Goal: Find specific page/section: Find specific page/section

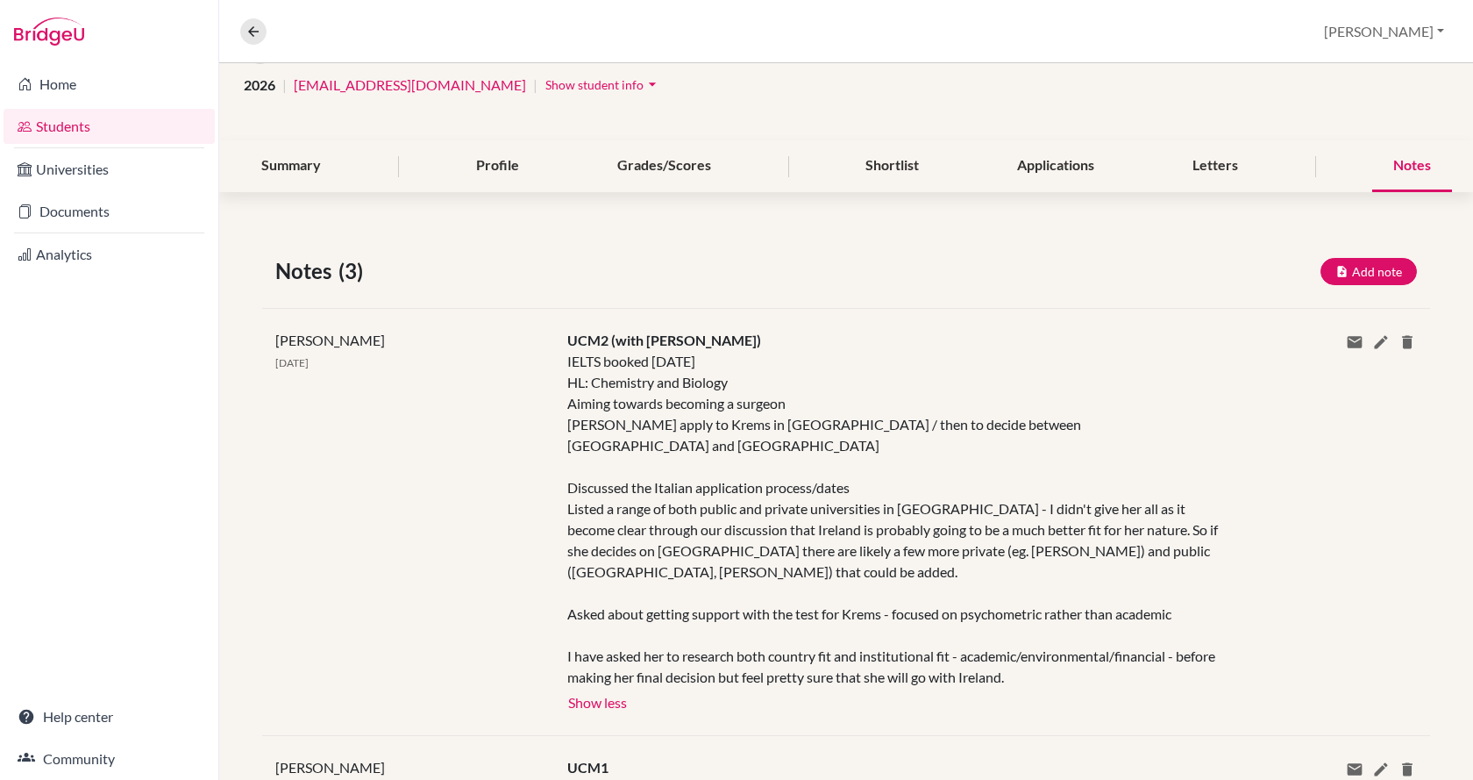
scroll to position [35, 0]
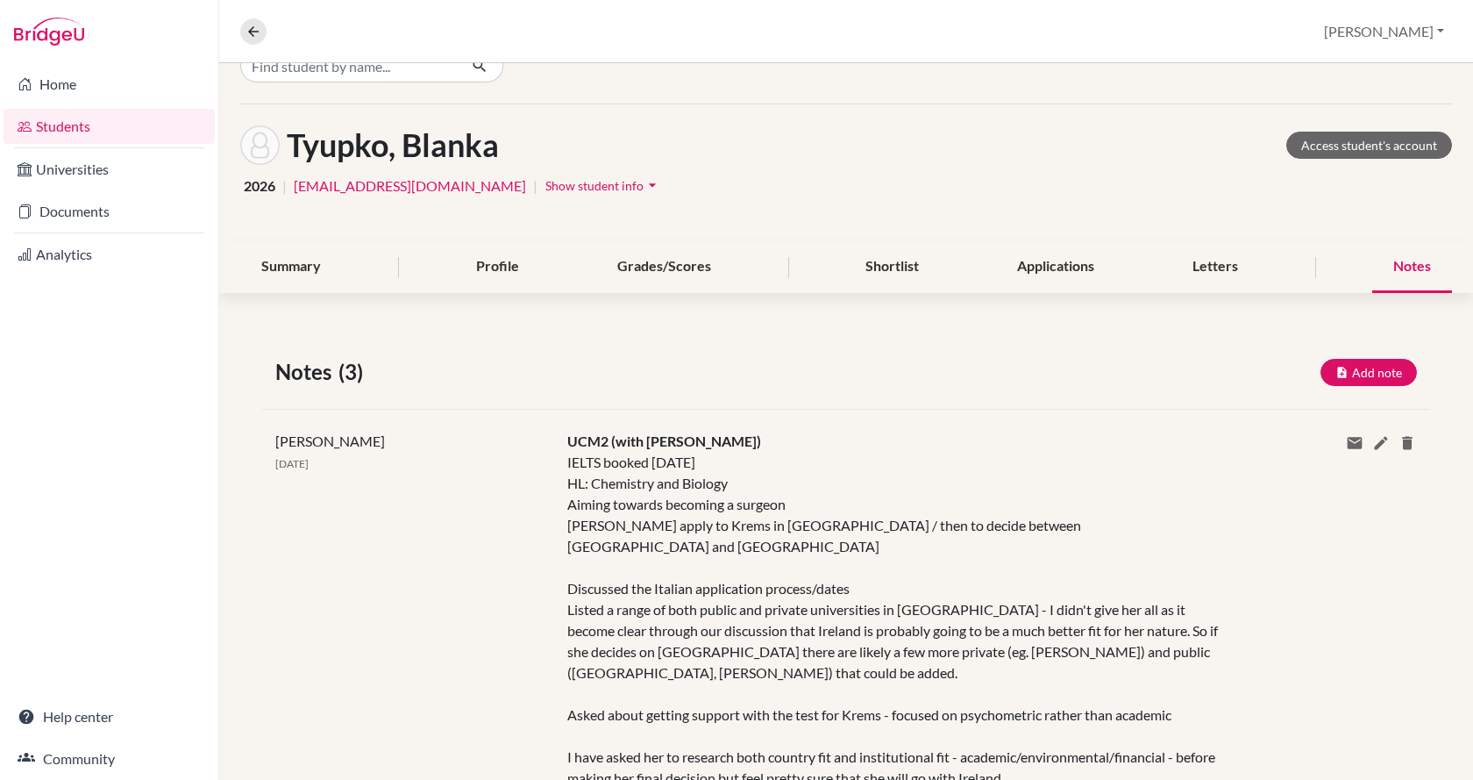
click at [254, 18] on nav "Overview Student details" at bounding box center [260, 31] width 40 height 26
click at [255, 25] on icon at bounding box center [254, 32] width 16 height 16
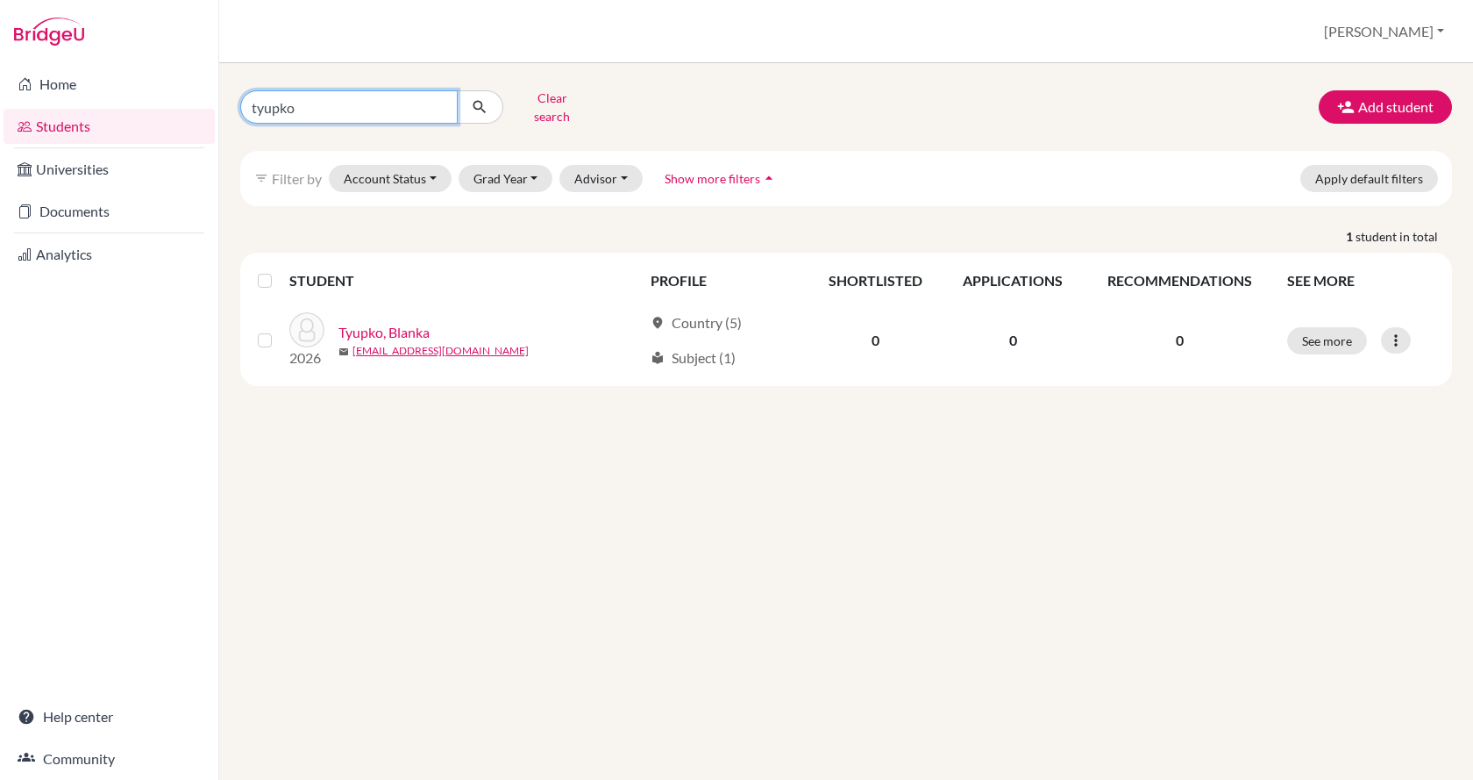
click at [372, 112] on input "tyupko" at bounding box center [348, 106] width 217 height 33
type input "t"
type input "szabo"
click button "submit" at bounding box center [480, 106] width 46 height 33
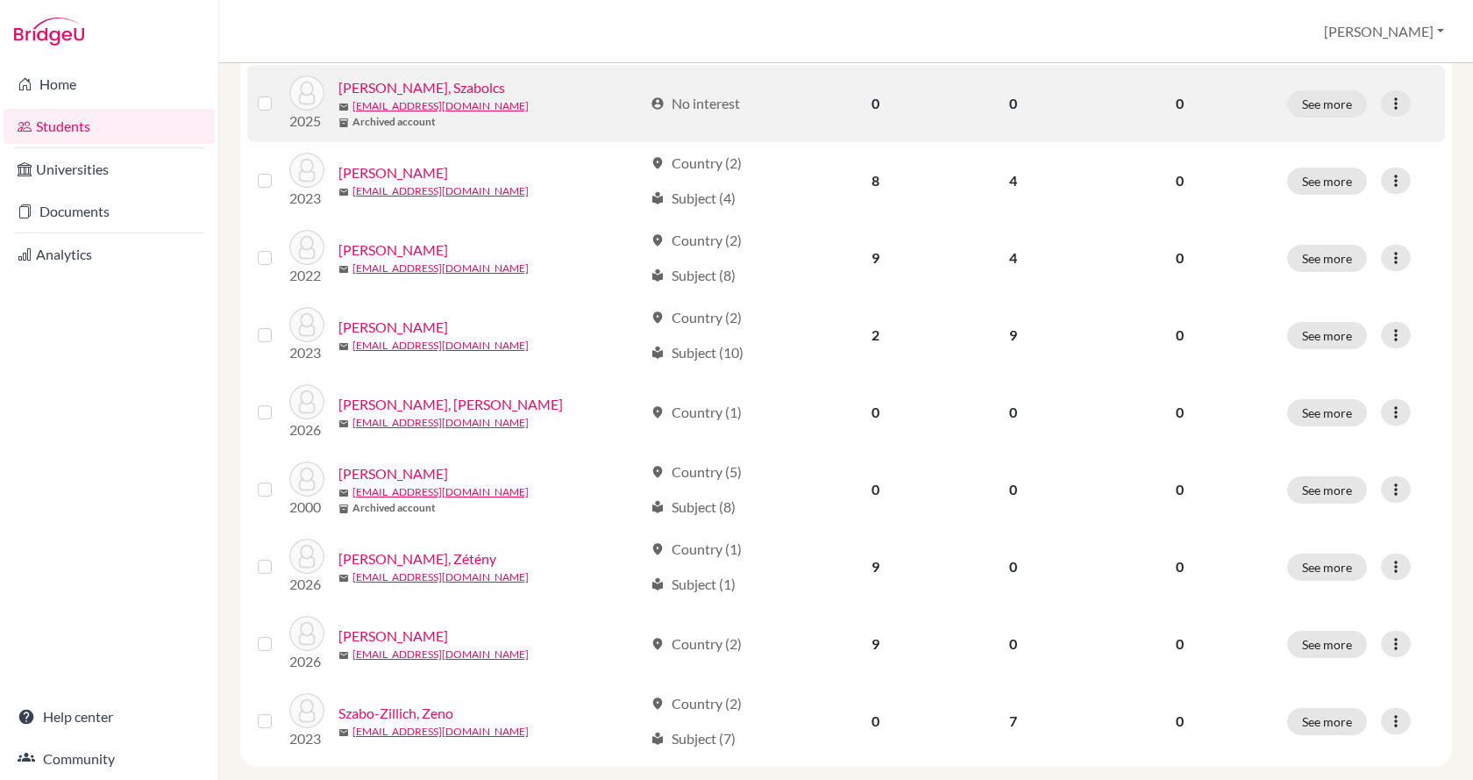
scroll to position [253, 0]
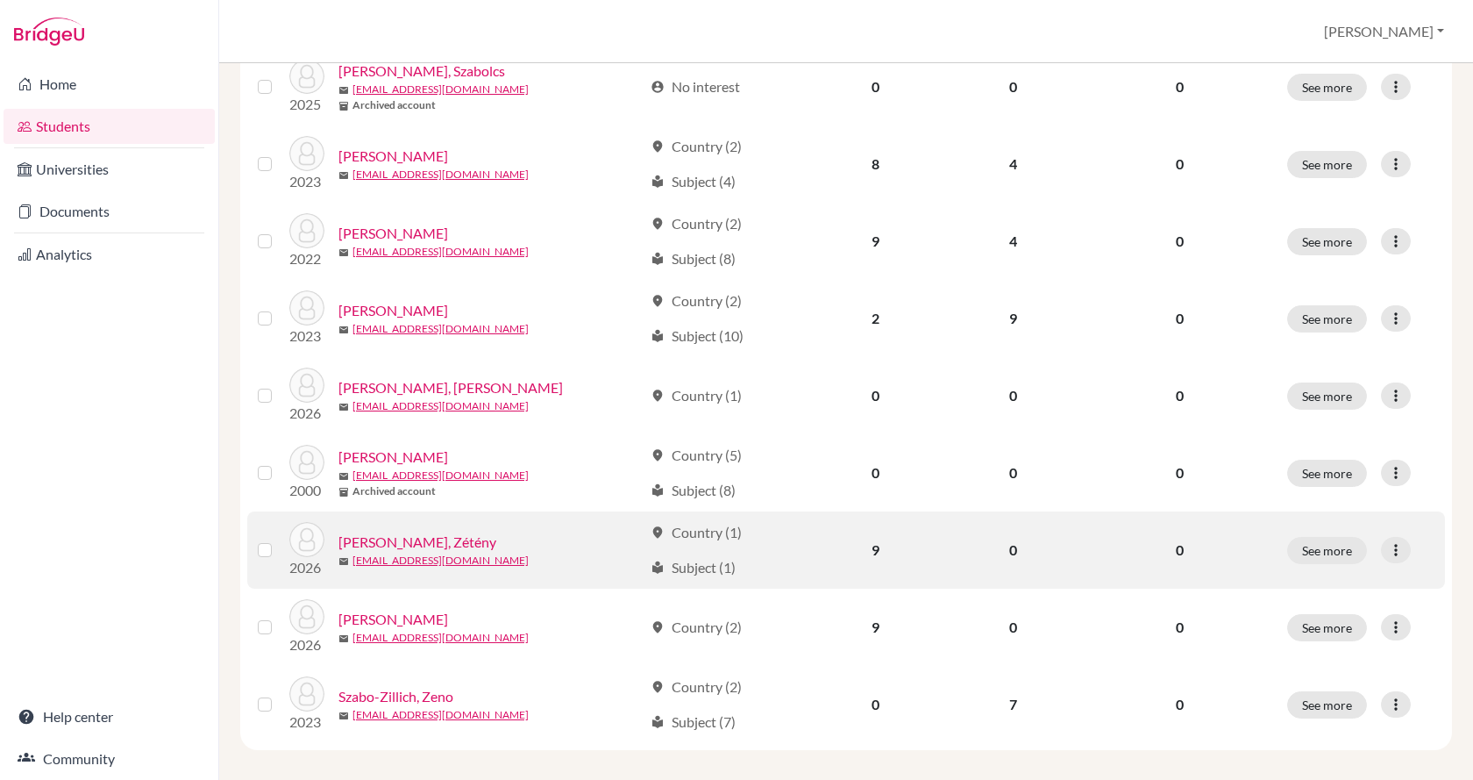
click at [367, 531] on link "[PERSON_NAME], Zétény" at bounding box center [417, 541] width 158 height 21
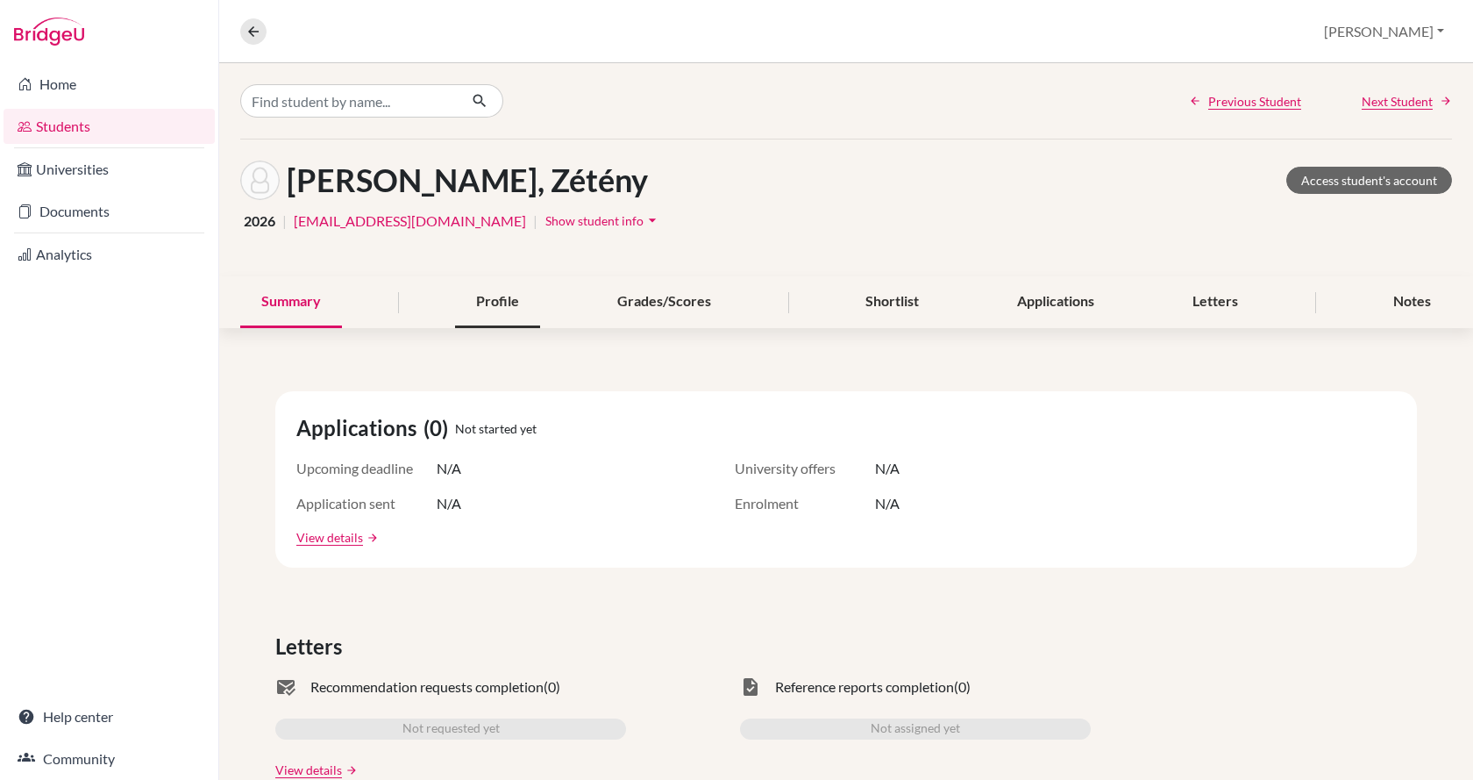
click at [470, 296] on div "Profile" at bounding box center [497, 302] width 85 height 52
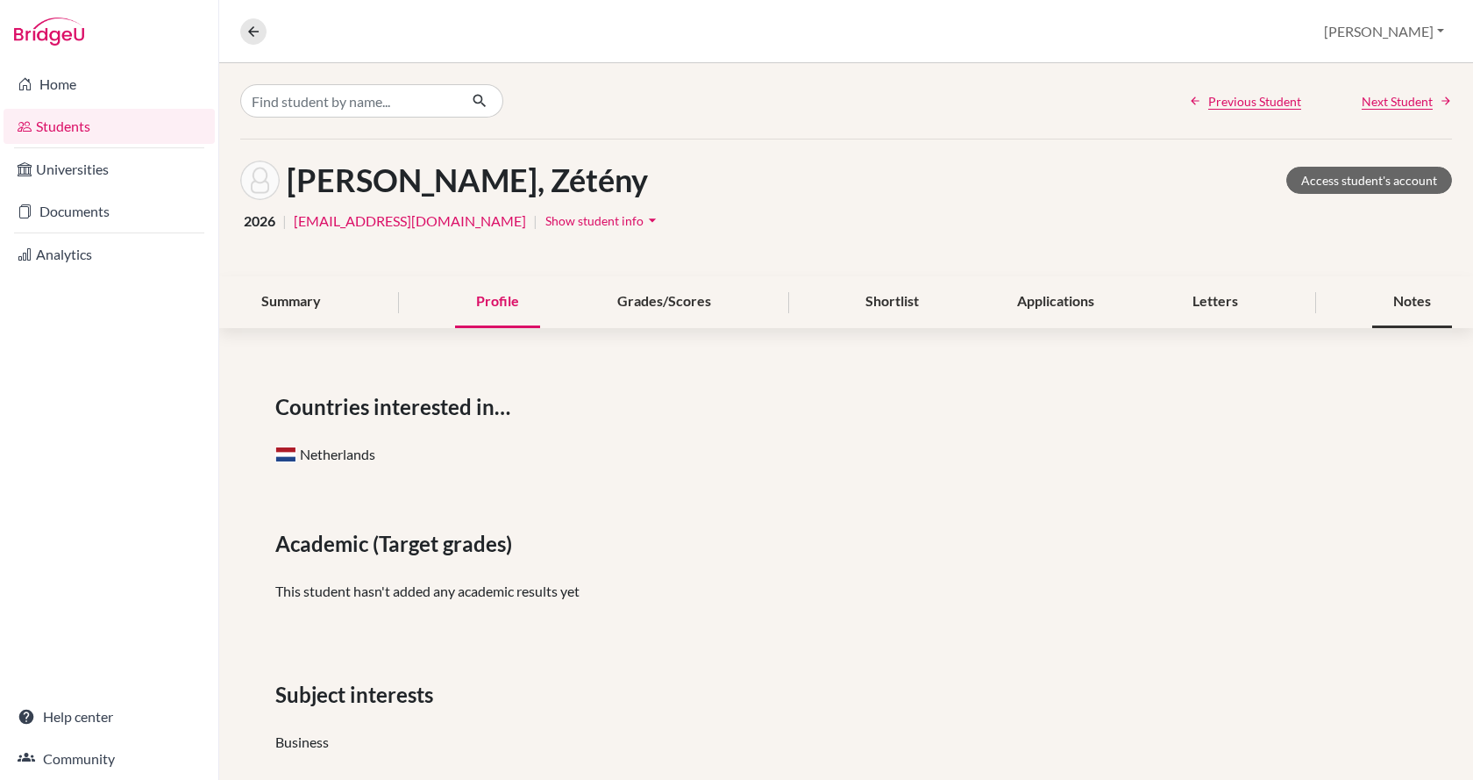
click at [1378, 302] on div "Notes" at bounding box center [1412, 302] width 80 height 52
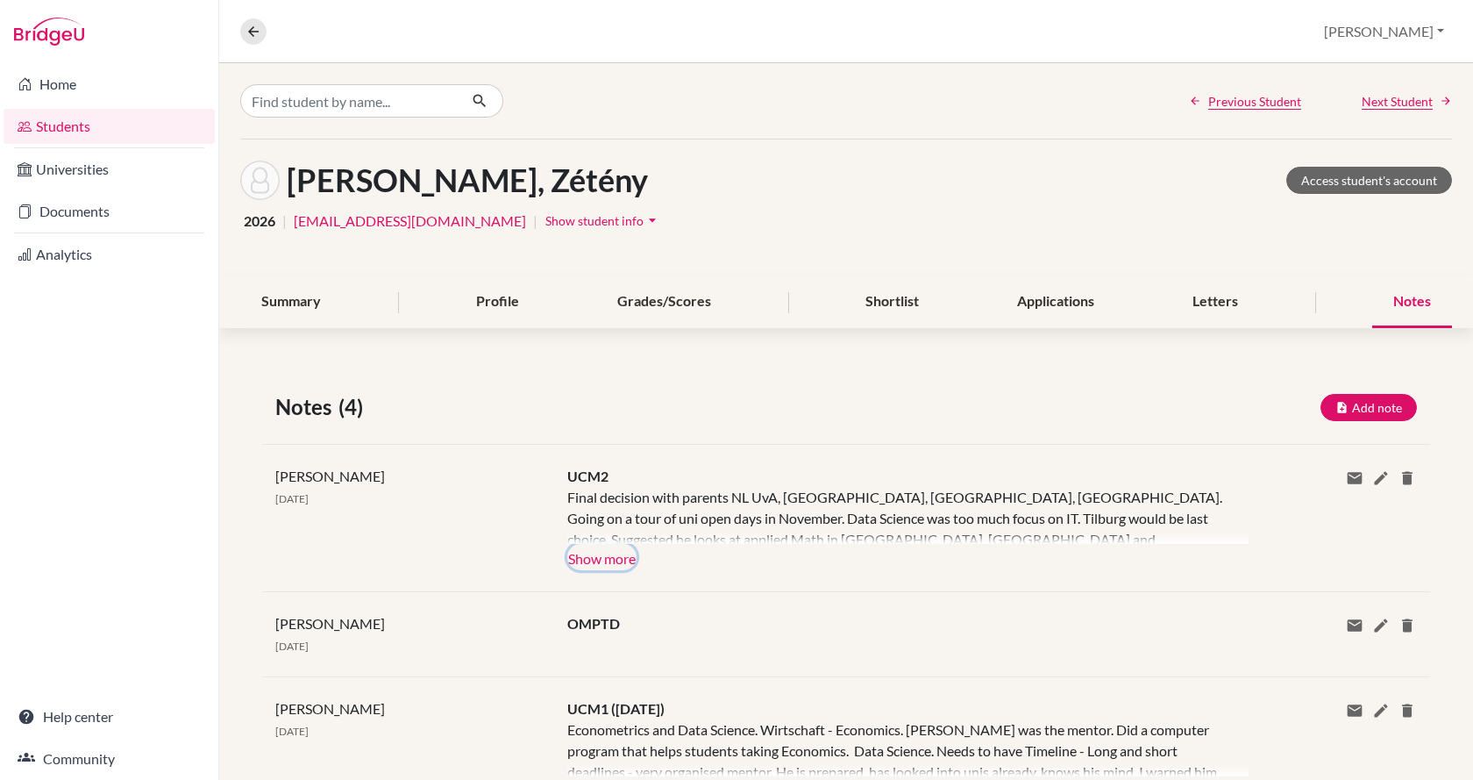
click at [610, 555] on button "Show more" at bounding box center [601, 557] width 69 height 26
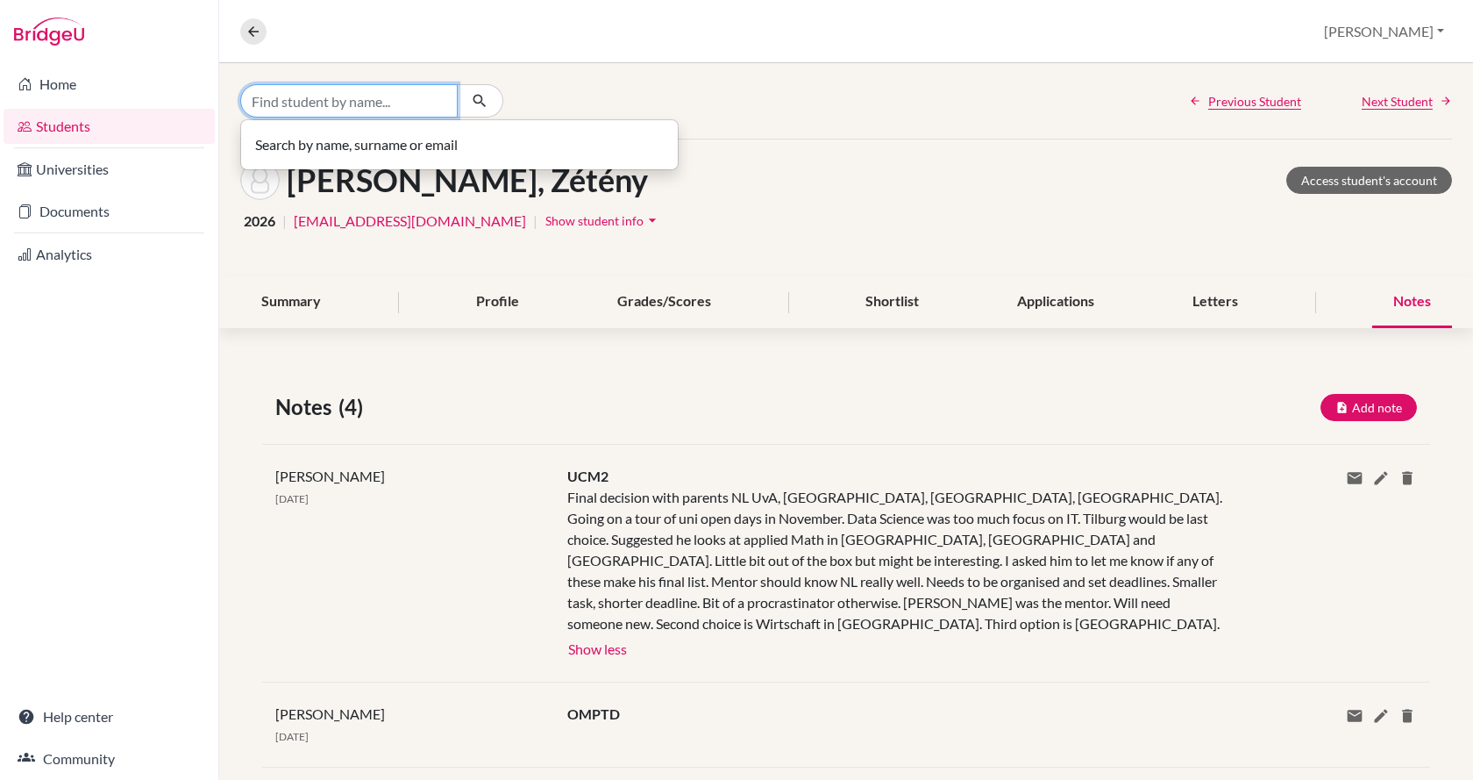
click at [433, 102] on input "Find student by name..." at bounding box center [348, 100] width 217 height 33
type input "b"
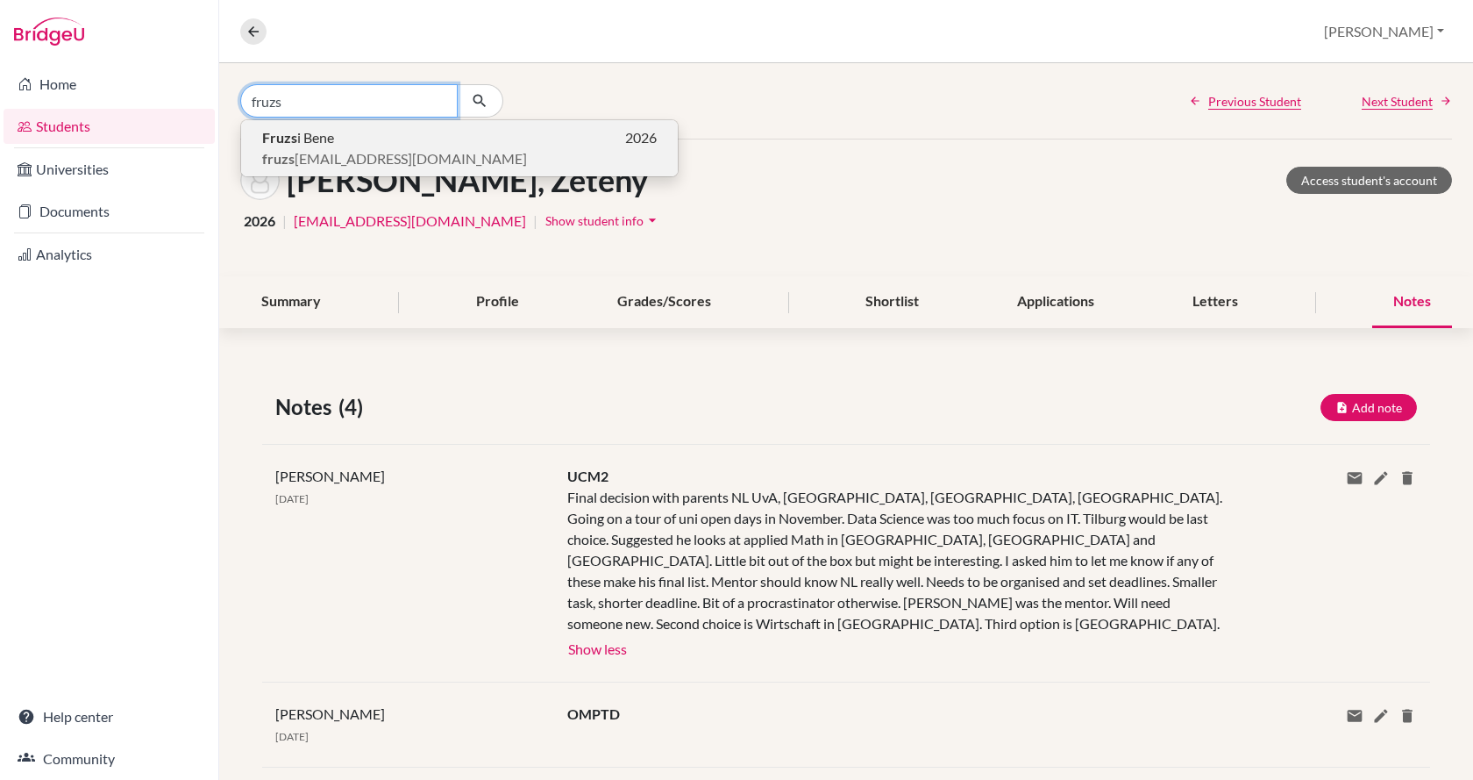
type input "fruzs"
click at [431, 144] on p "Fruzs i Bene 2026" at bounding box center [459, 137] width 395 height 21
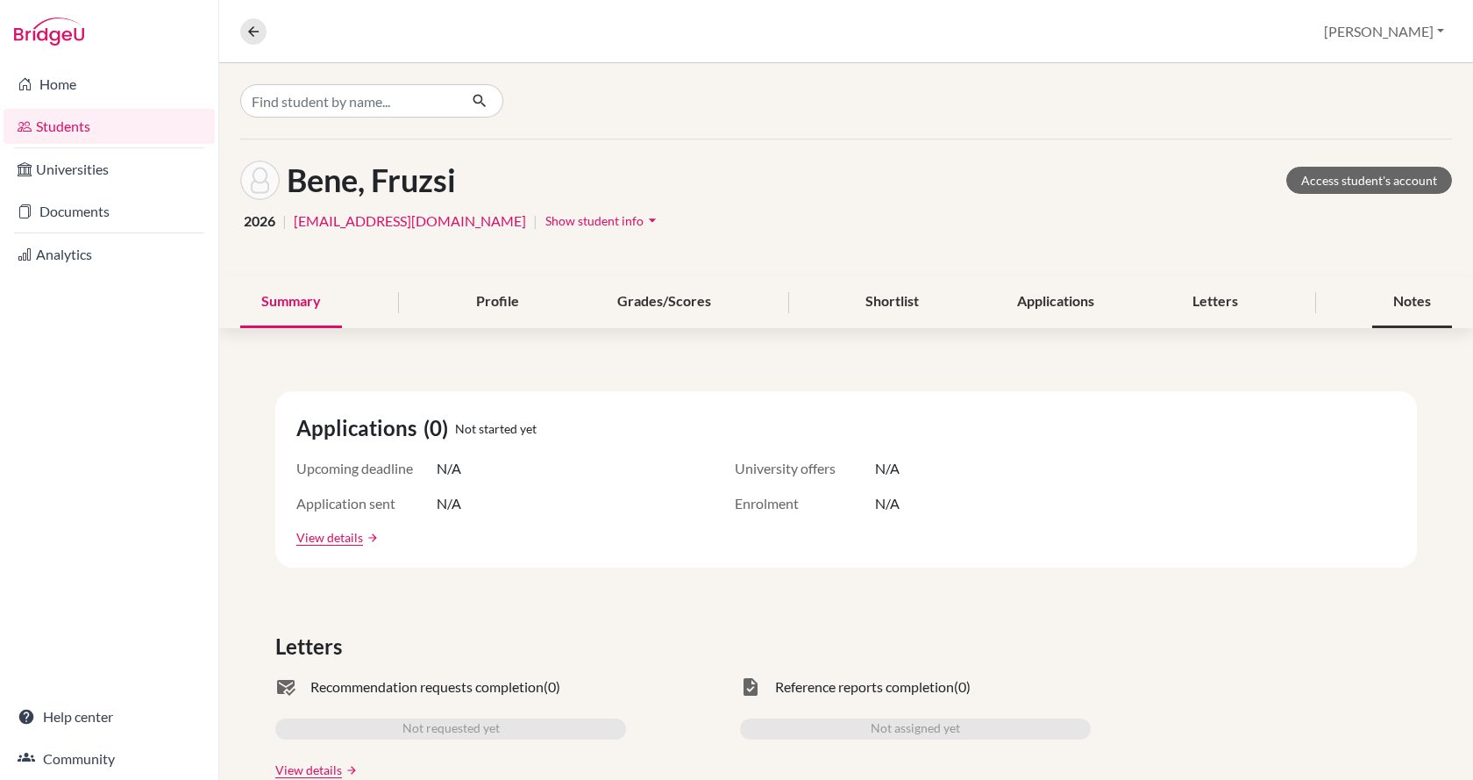
click at [1398, 303] on div "Notes" at bounding box center [1412, 302] width 80 height 52
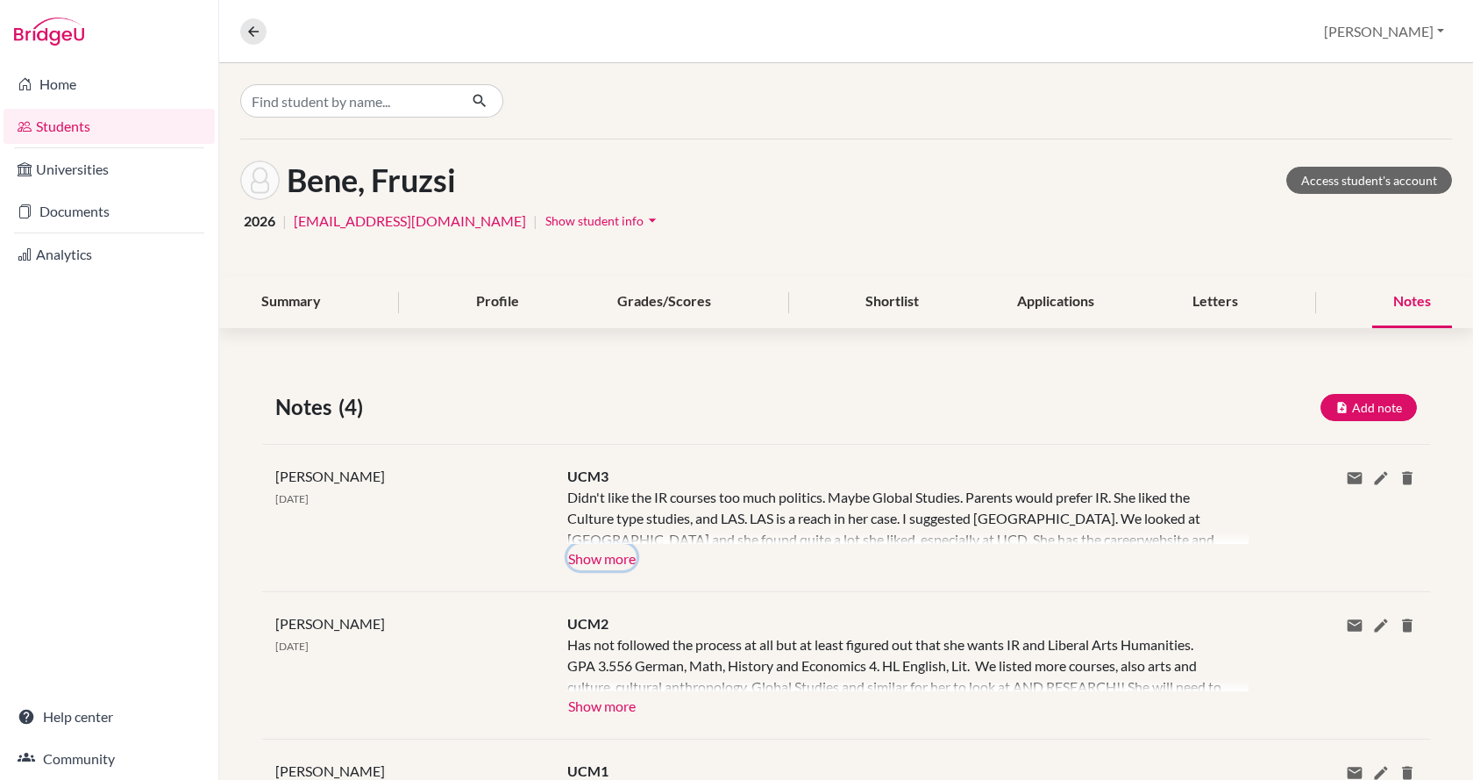
click at [579, 550] on button "Show more" at bounding box center [601, 557] width 69 height 26
